Goal: Task Accomplishment & Management: Use online tool/utility

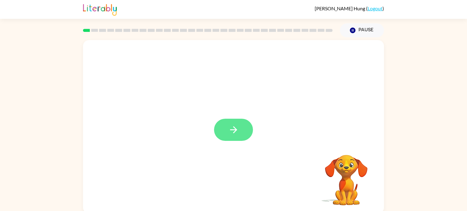
click at [230, 129] on icon "button" at bounding box center [233, 130] width 11 height 11
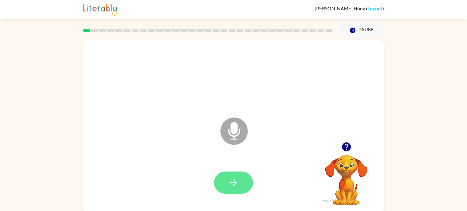
click at [235, 175] on button "button" at bounding box center [233, 183] width 39 height 22
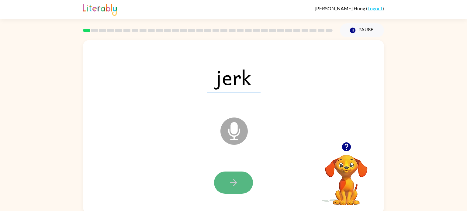
click at [241, 181] on button "button" at bounding box center [233, 183] width 39 height 22
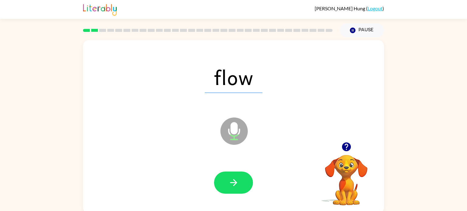
click at [234, 179] on icon "button" at bounding box center [233, 183] width 11 height 11
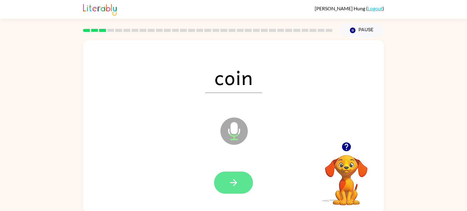
click at [234, 182] on icon "button" at bounding box center [233, 183] width 11 height 11
click at [234, 183] on icon "button" at bounding box center [233, 182] width 7 height 7
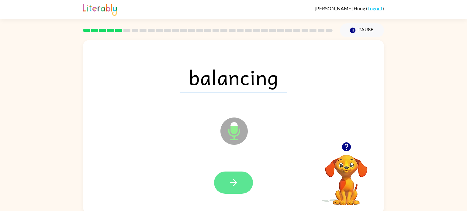
click at [235, 184] on icon "button" at bounding box center [233, 182] width 7 height 7
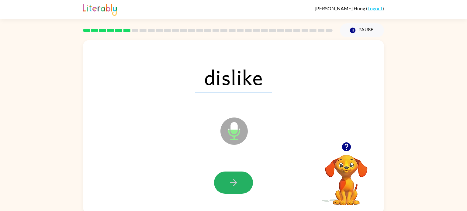
click at [235, 184] on icon "button" at bounding box center [233, 182] width 7 height 7
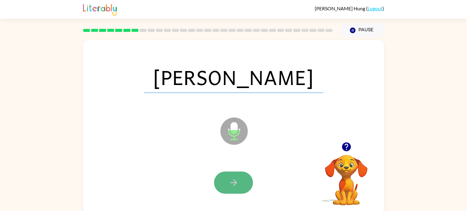
click at [235, 184] on icon "button" at bounding box center [233, 182] width 7 height 7
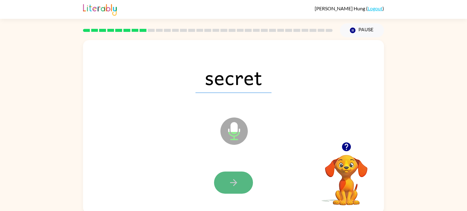
click at [237, 189] on button "button" at bounding box center [233, 183] width 39 height 22
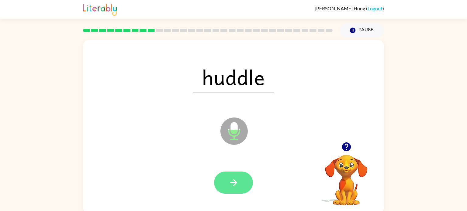
click at [233, 183] on icon "button" at bounding box center [233, 182] width 7 height 7
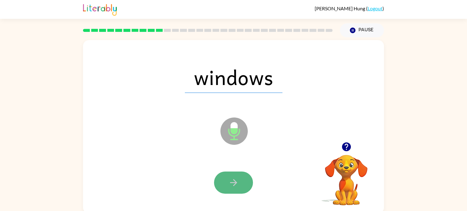
click at [232, 181] on icon "button" at bounding box center [233, 183] width 11 height 11
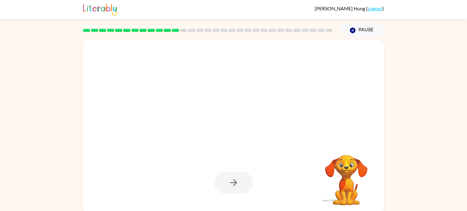
click at [232, 179] on div at bounding box center [233, 183] width 39 height 22
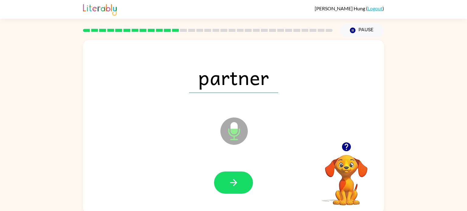
click at [232, 179] on icon "button" at bounding box center [233, 183] width 11 height 11
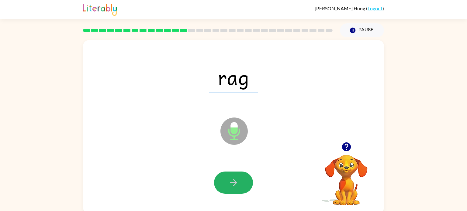
click at [232, 179] on icon "button" at bounding box center [233, 183] width 11 height 11
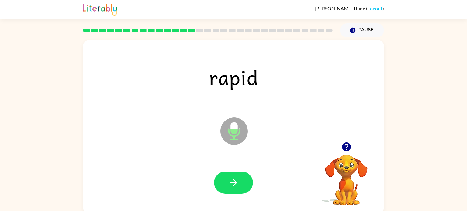
click at [232, 179] on icon "button" at bounding box center [233, 183] width 11 height 11
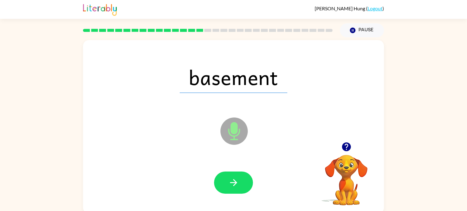
click at [232, 179] on icon "button" at bounding box center [233, 183] width 11 height 11
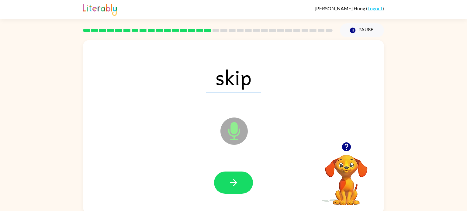
click at [232, 179] on icon "button" at bounding box center [233, 183] width 11 height 11
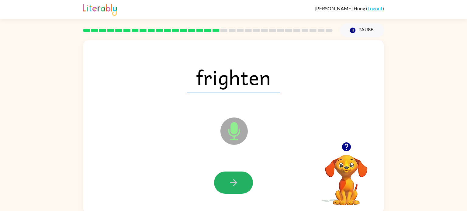
click at [232, 179] on icon "button" at bounding box center [233, 183] width 11 height 11
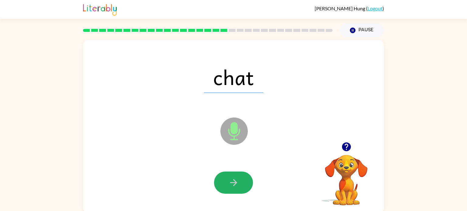
click at [232, 179] on icon "button" at bounding box center [233, 183] width 11 height 11
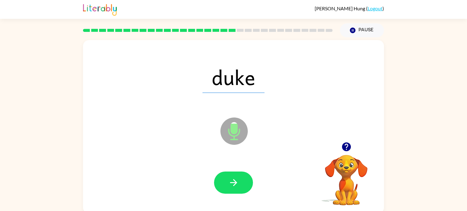
click at [232, 179] on icon "button" at bounding box center [233, 183] width 11 height 11
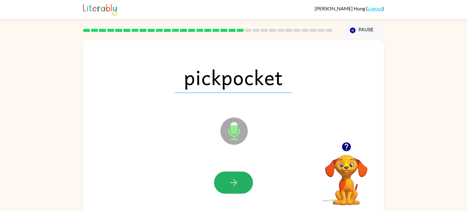
click at [232, 179] on icon "button" at bounding box center [233, 183] width 11 height 11
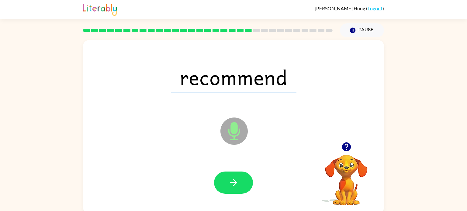
click at [232, 179] on icon "button" at bounding box center [233, 183] width 11 height 11
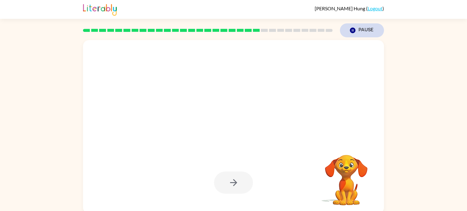
click at [361, 30] on button "Pause Pause" at bounding box center [362, 30] width 44 height 14
